Goal: Find specific page/section: Find specific page/section

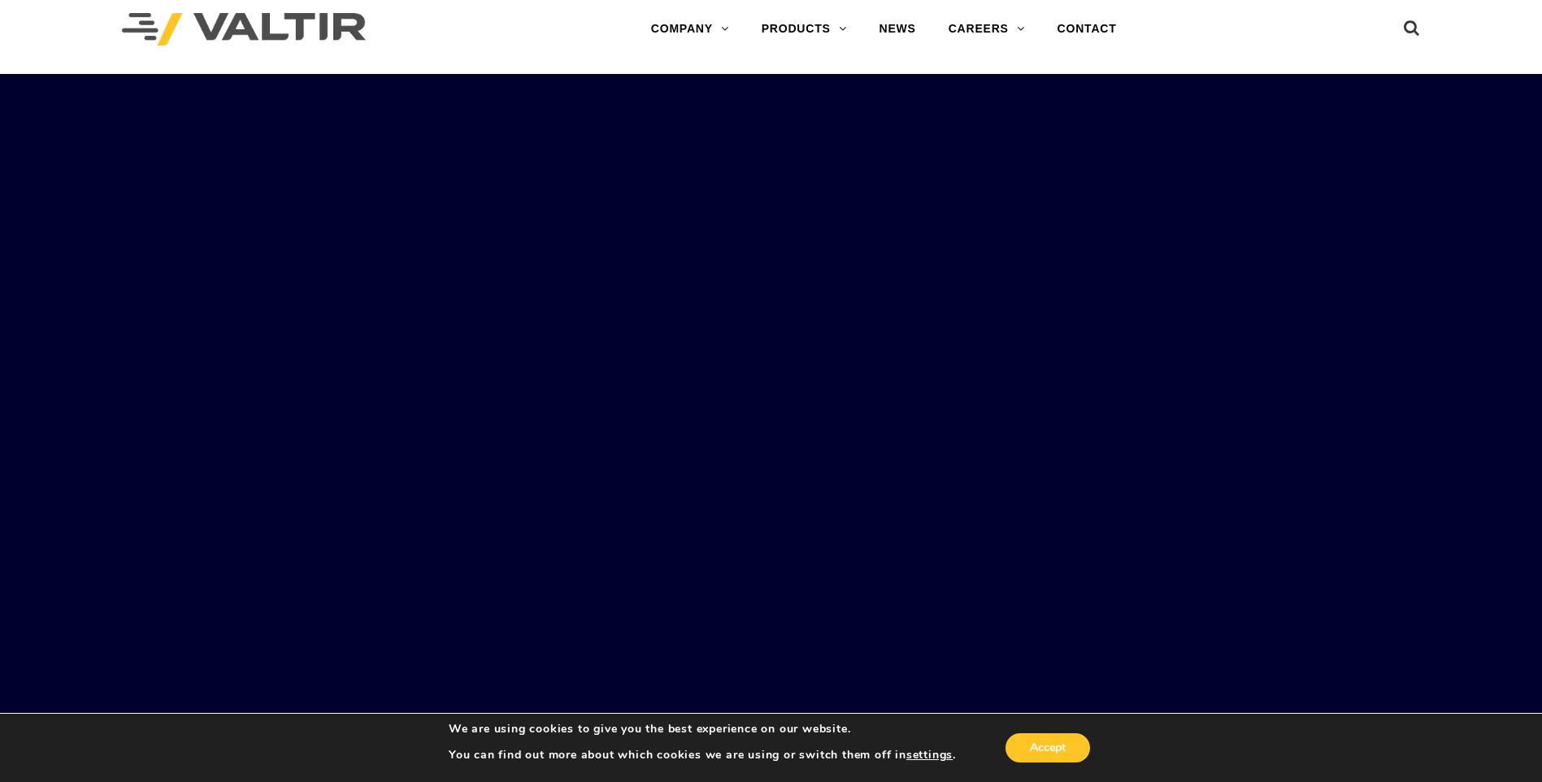
scroll to position [20, 0]
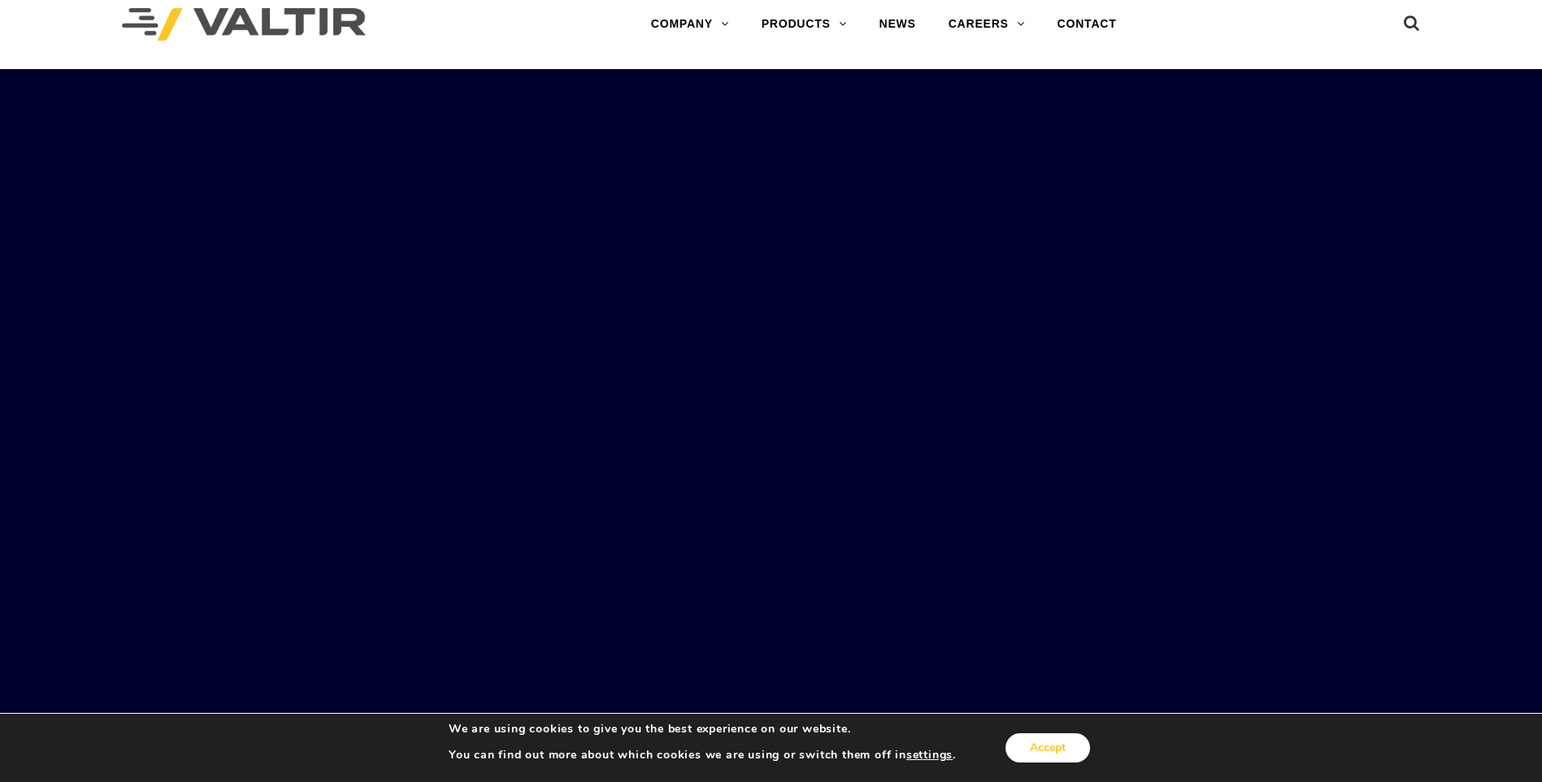
click at [1043, 739] on button "Accept" at bounding box center [1048, 747] width 85 height 29
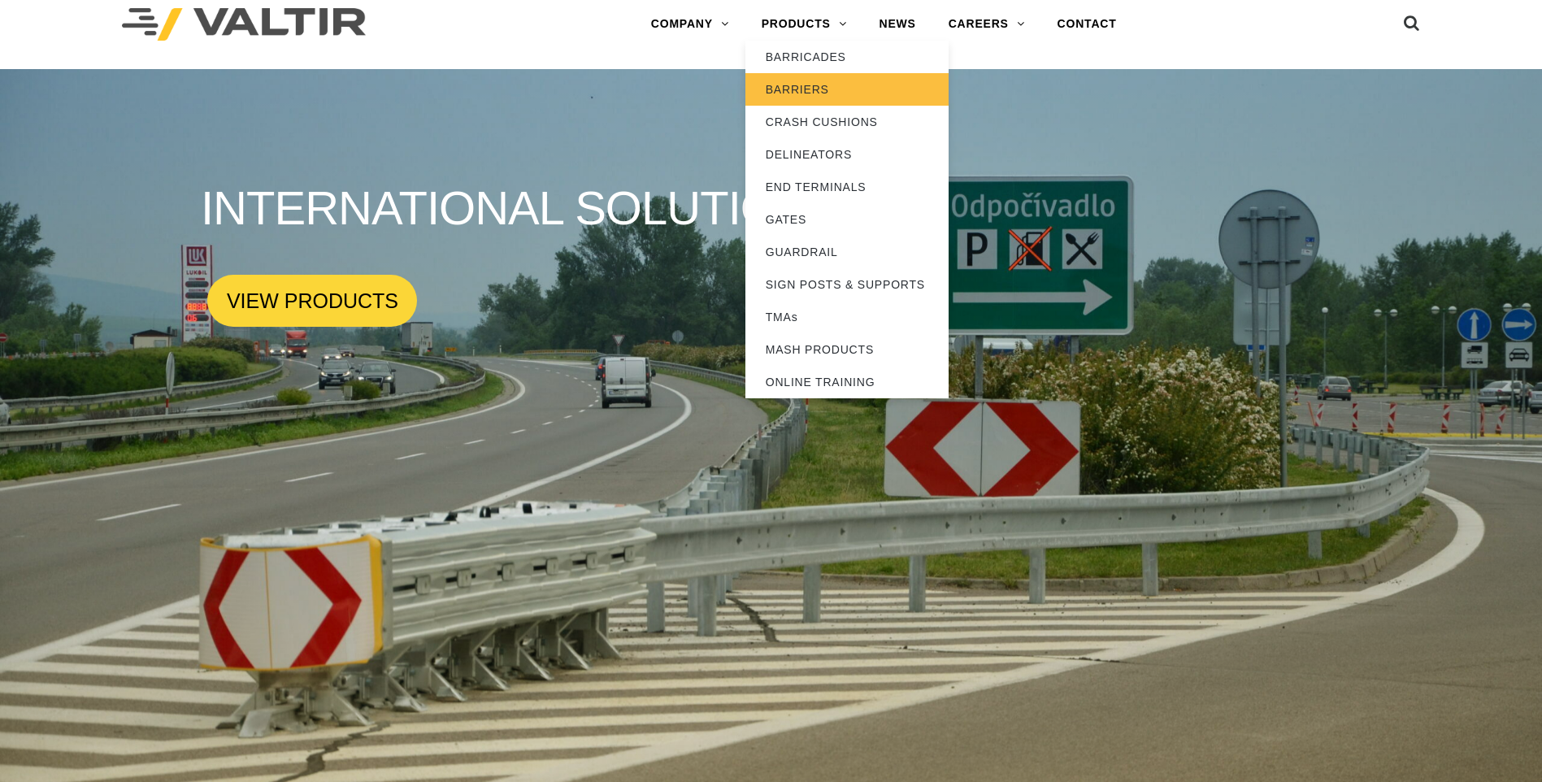
click at [826, 84] on link "BARRIERS" at bounding box center [847, 89] width 203 height 33
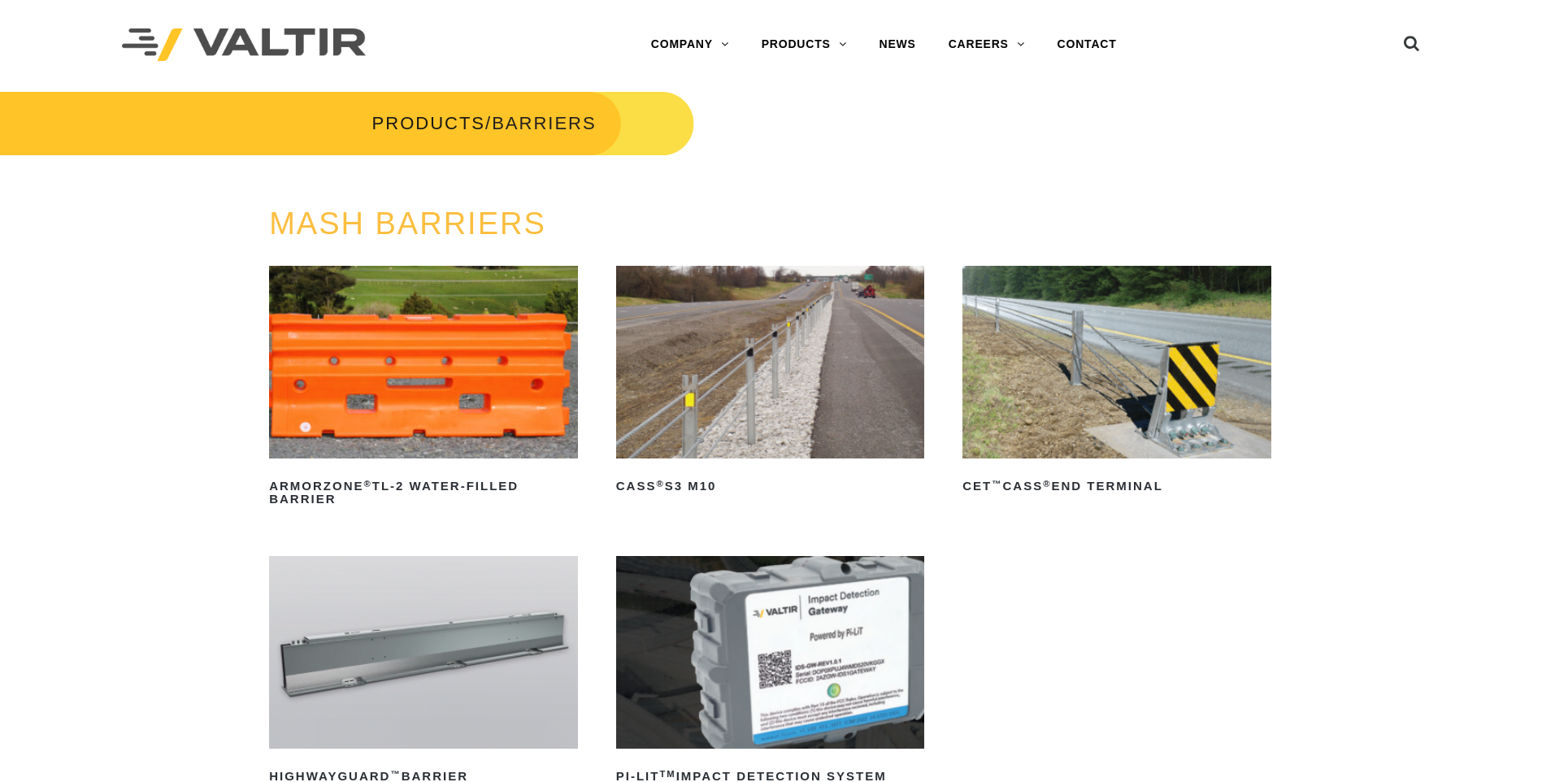
click at [418, 378] on img at bounding box center [423, 362] width 309 height 193
